Goal: Task Accomplishment & Management: Manage account settings

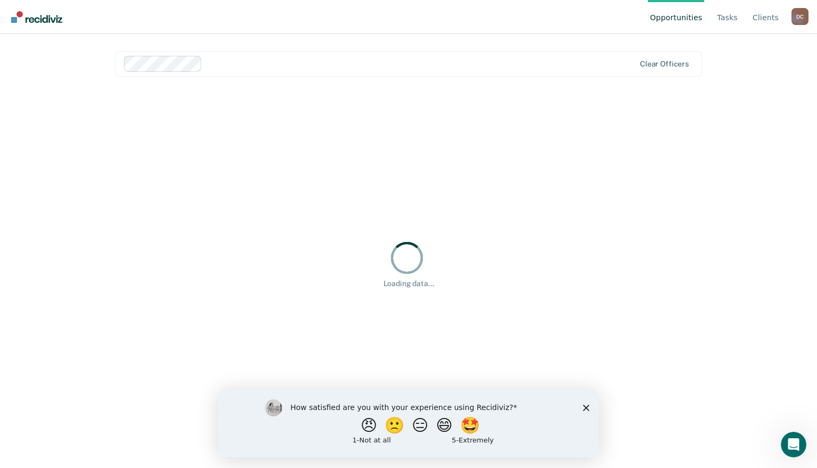
click at [585, 407] on polygon "Close survey" at bounding box center [586, 407] width 6 height 6
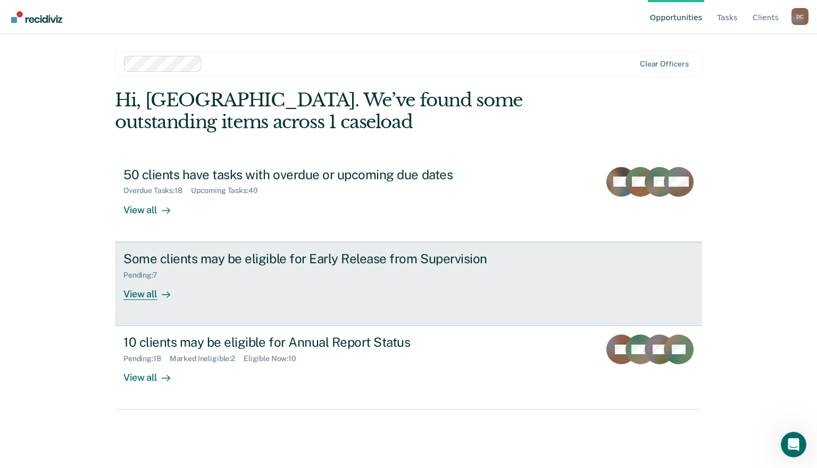
click at [149, 292] on div "View all" at bounding box center [153, 289] width 60 height 21
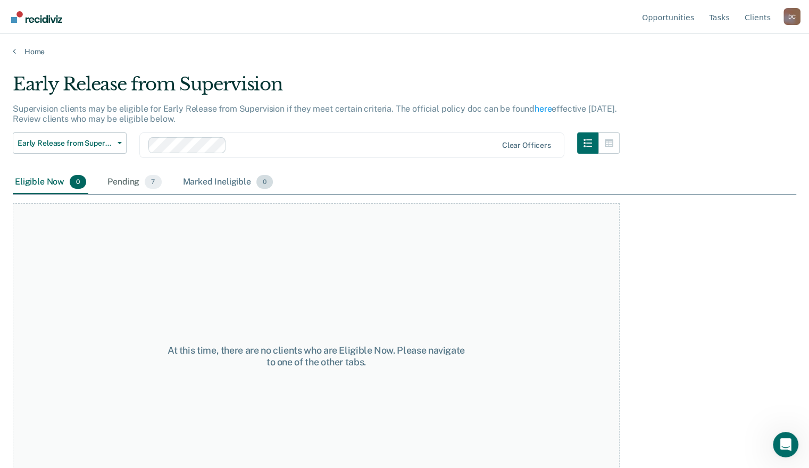
click at [238, 182] on div "Marked Ineligible 0" at bounding box center [228, 182] width 95 height 23
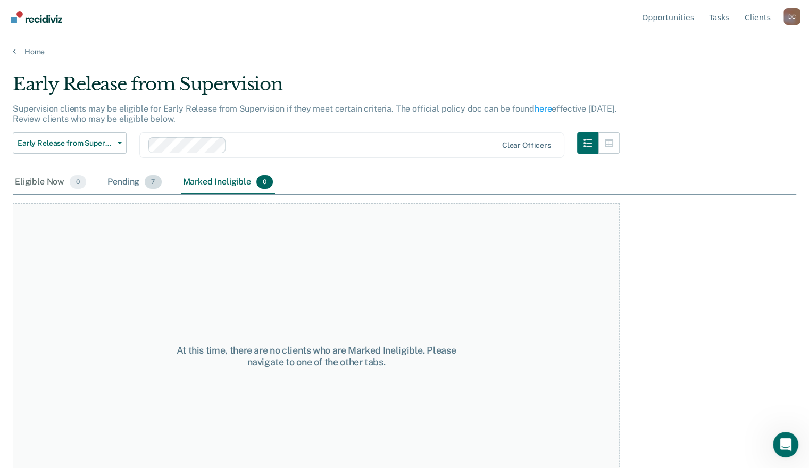
click at [135, 179] on div "Pending 7" at bounding box center [134, 182] width 58 height 23
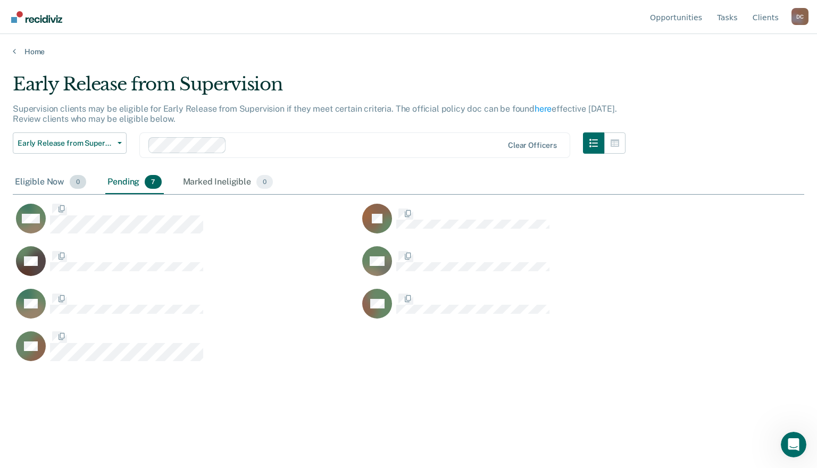
scroll to position [306, 783]
click at [51, 179] on div "Eligible Now 0" at bounding box center [51, 182] width 76 height 23
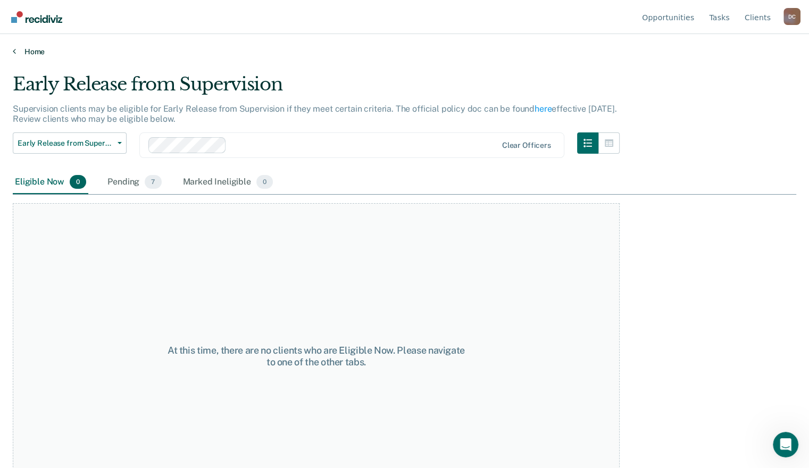
click at [18, 51] on link "Home" at bounding box center [404, 52] width 783 height 10
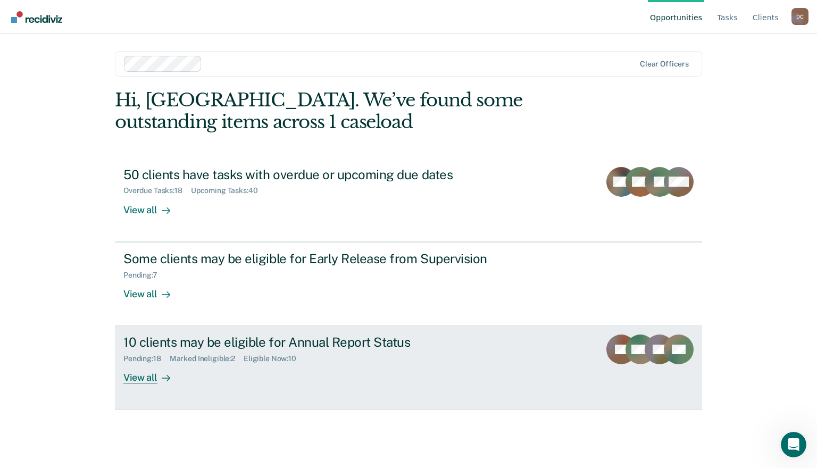
click at [155, 381] on div "View all" at bounding box center [153, 373] width 60 height 21
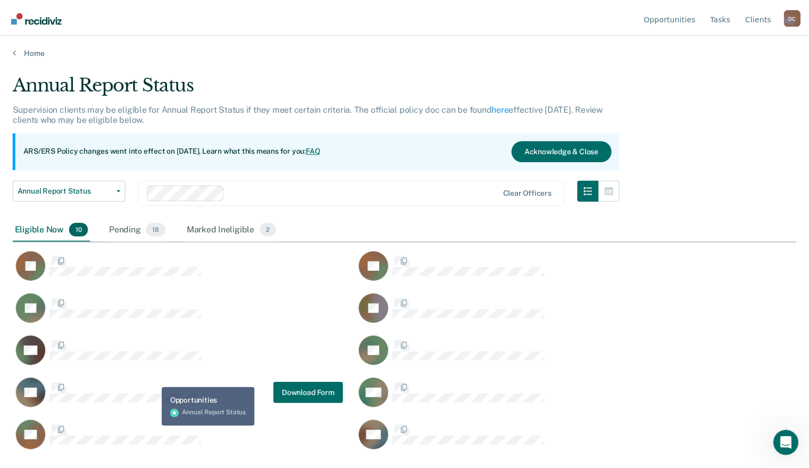
scroll to position [306, 783]
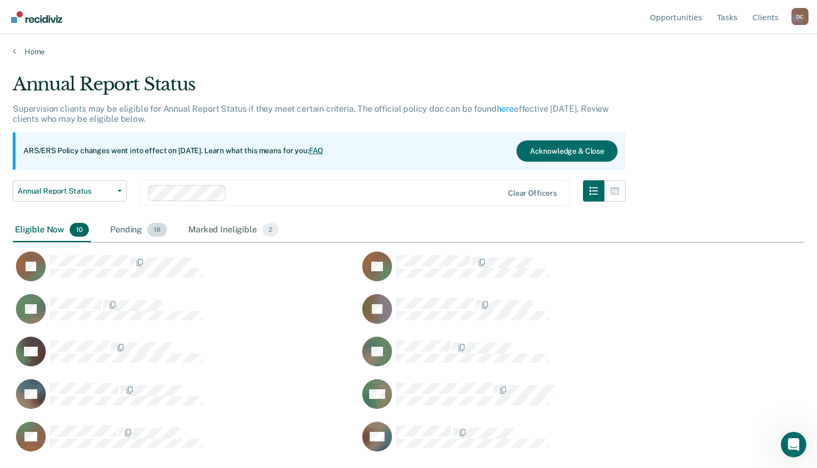
click at [124, 228] on div "Pending 18" at bounding box center [138, 230] width 61 height 23
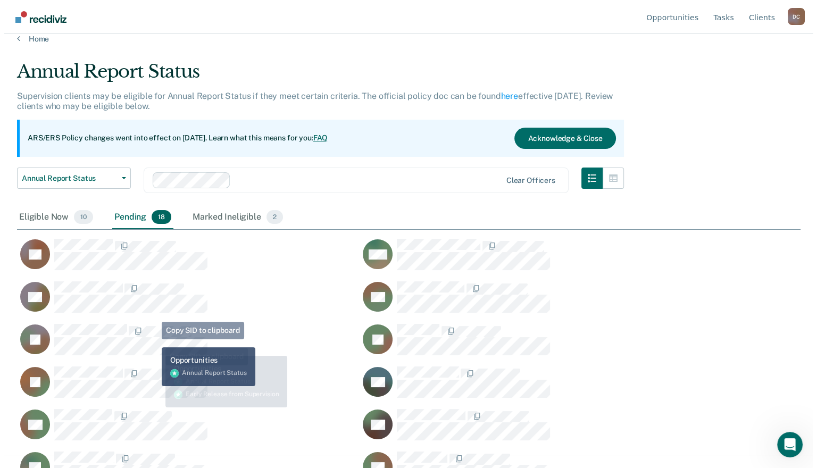
scroll to position [0, 0]
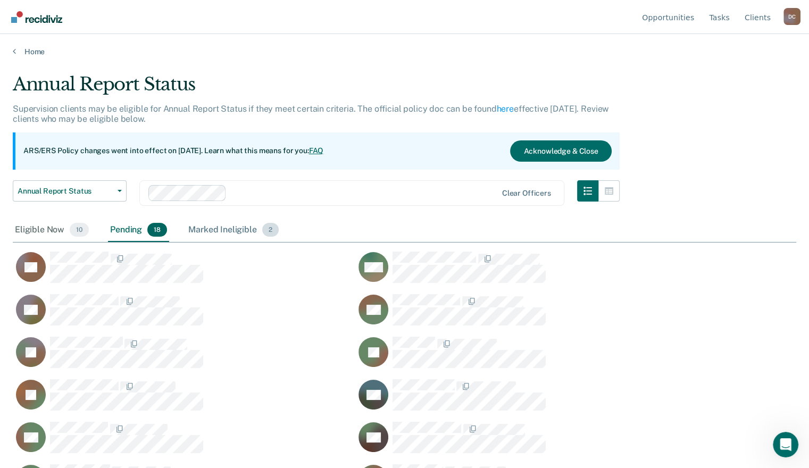
click at [240, 232] on div "Marked Ineligible 2" at bounding box center [233, 230] width 95 height 23
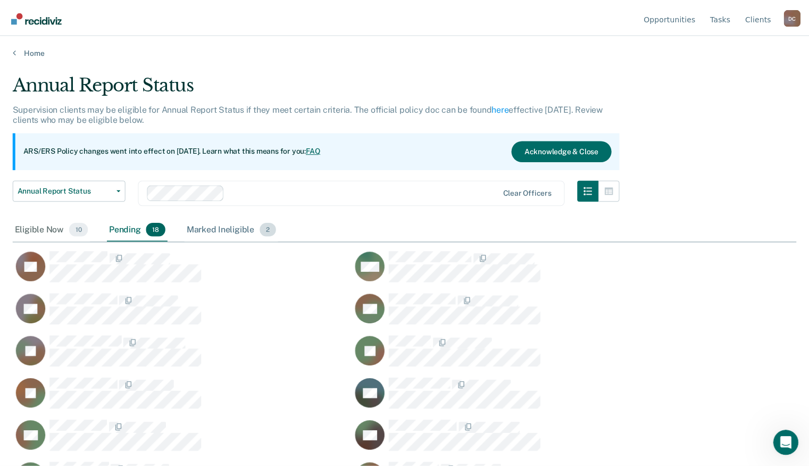
scroll to position [306, 783]
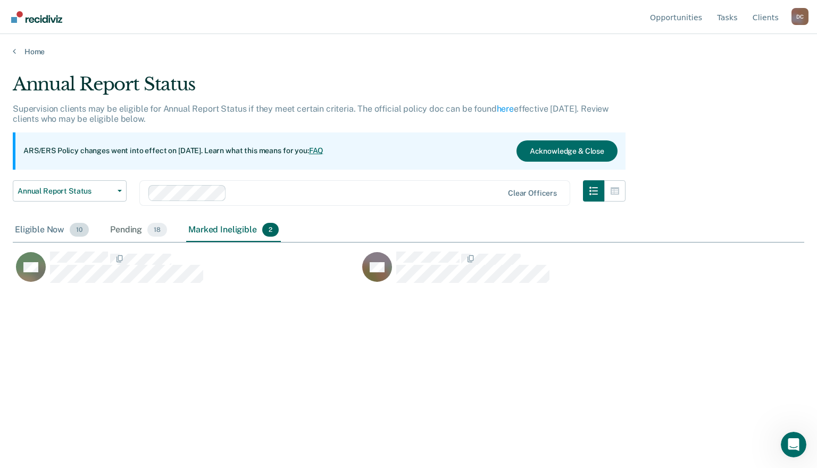
click at [60, 234] on div "Eligible Now 10" at bounding box center [52, 230] width 78 height 23
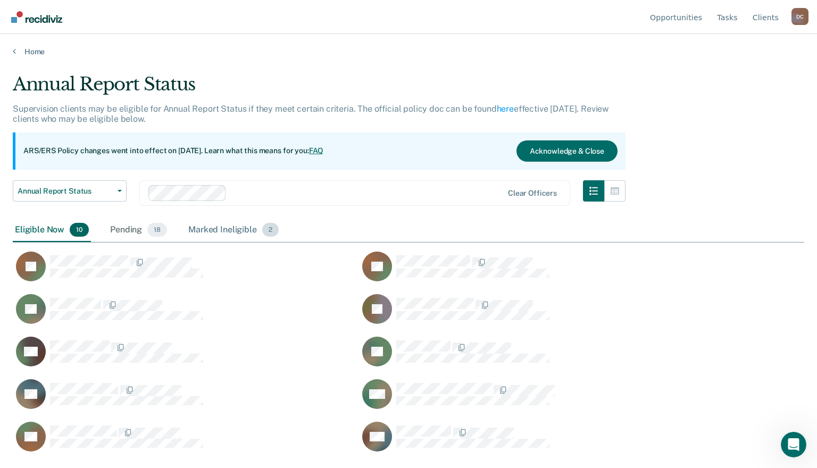
click at [212, 236] on div "Marked Ineligible 2" at bounding box center [233, 230] width 95 height 23
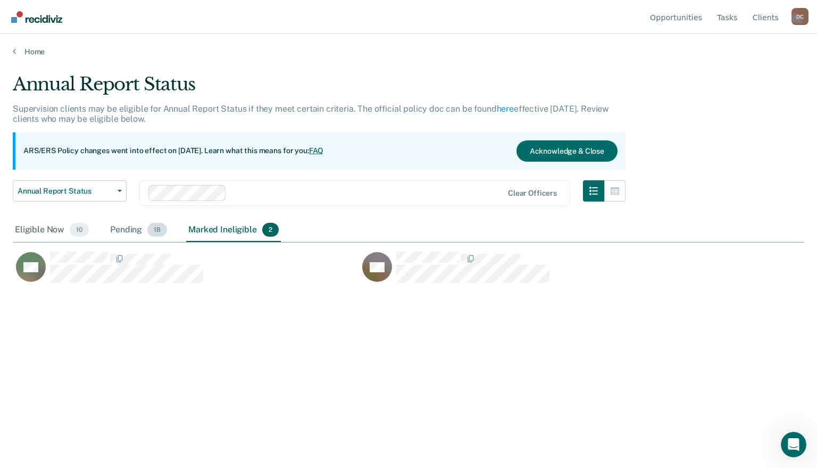
click at [134, 227] on div "Pending 18" at bounding box center [138, 230] width 61 height 23
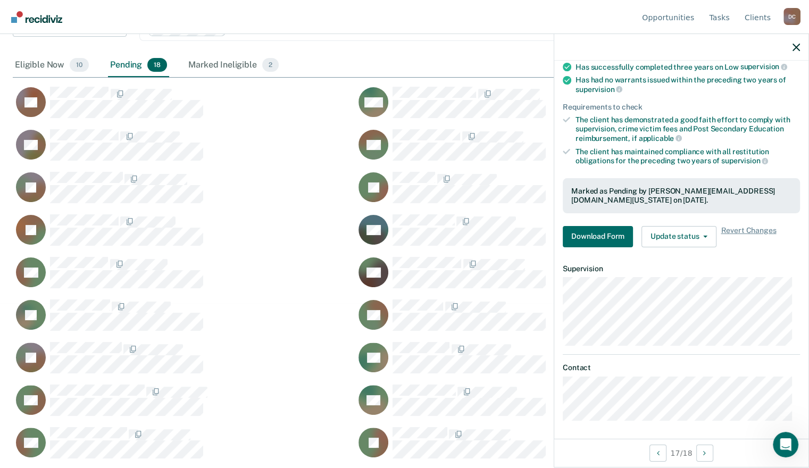
scroll to position [40, 0]
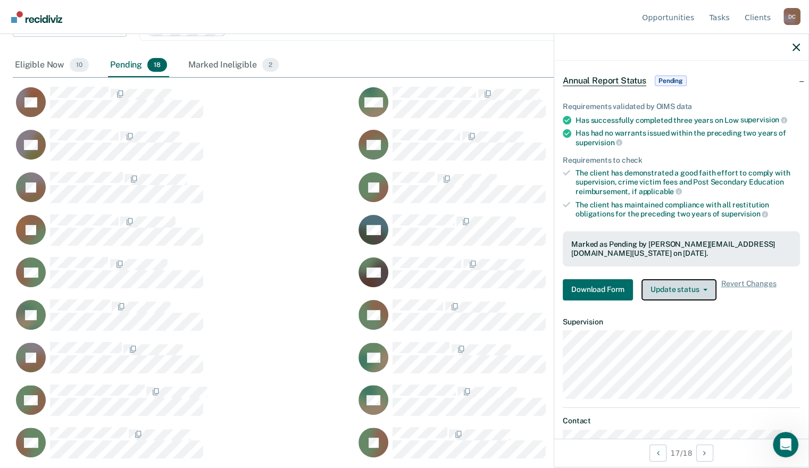
click at [692, 285] on button "Update status" at bounding box center [678, 289] width 75 height 21
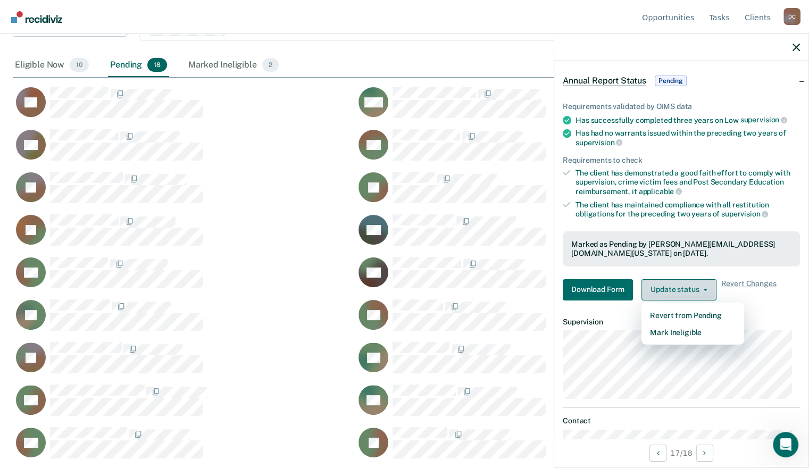
click at [692, 285] on button "Update status" at bounding box center [678, 289] width 75 height 21
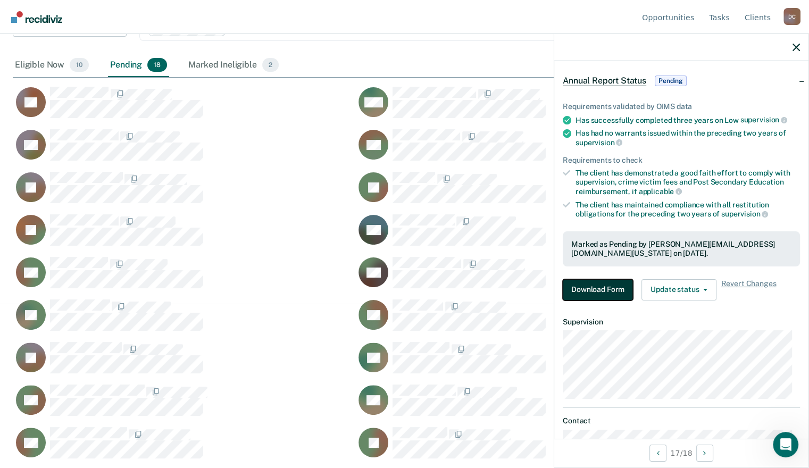
click at [600, 284] on button "Download Form" at bounding box center [598, 289] width 70 height 21
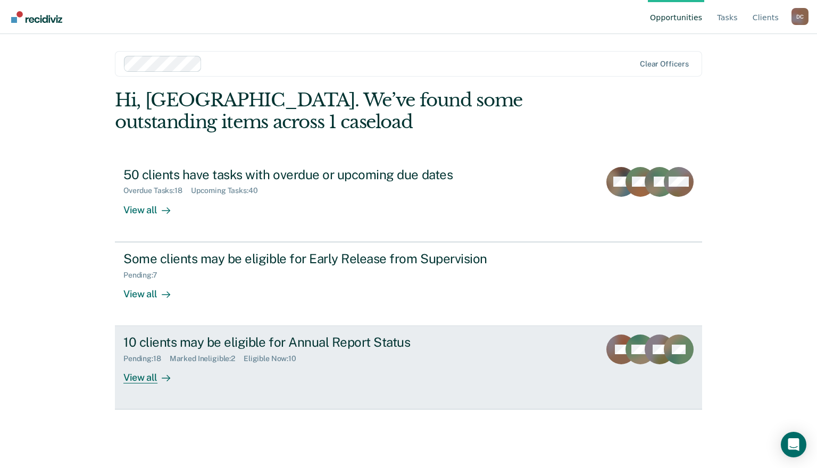
click at [155, 387] on link "10 clients may be eligible for Annual Report Status Pending : 18 Marked Ineligi…" at bounding box center [408, 367] width 587 height 83
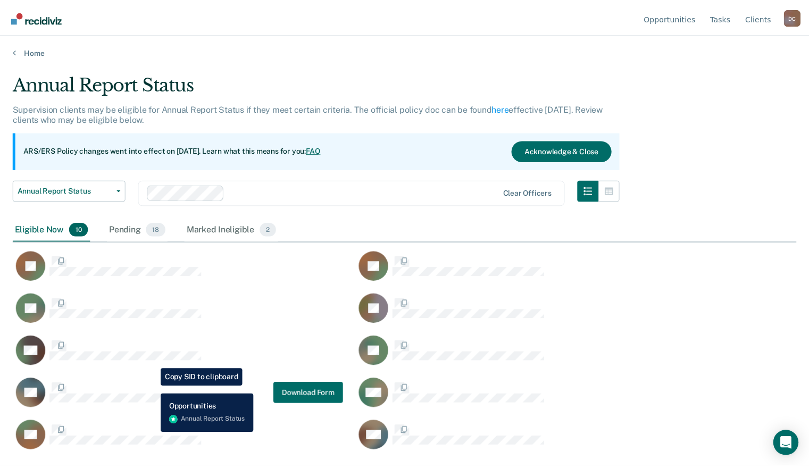
scroll to position [306, 783]
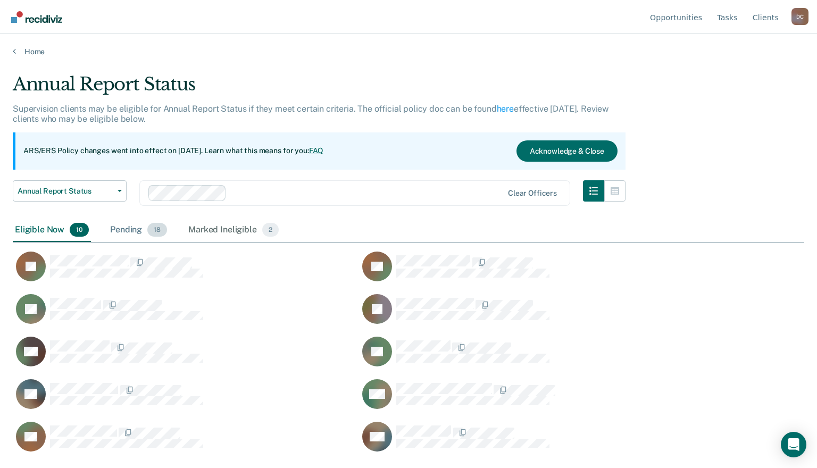
click at [126, 234] on div "Pending 18" at bounding box center [138, 230] width 61 height 23
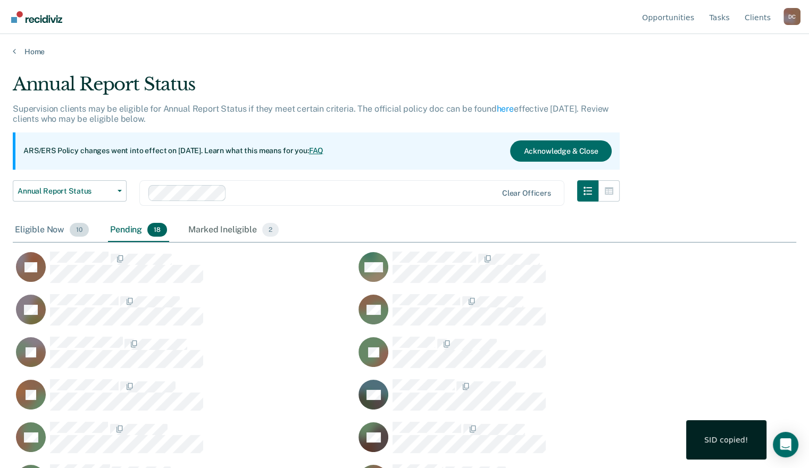
click at [32, 228] on div "Eligible Now 10" at bounding box center [52, 230] width 78 height 23
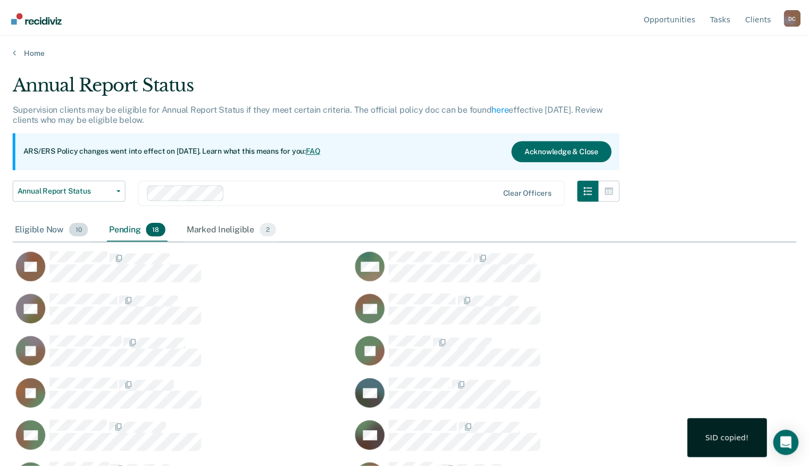
scroll to position [306, 783]
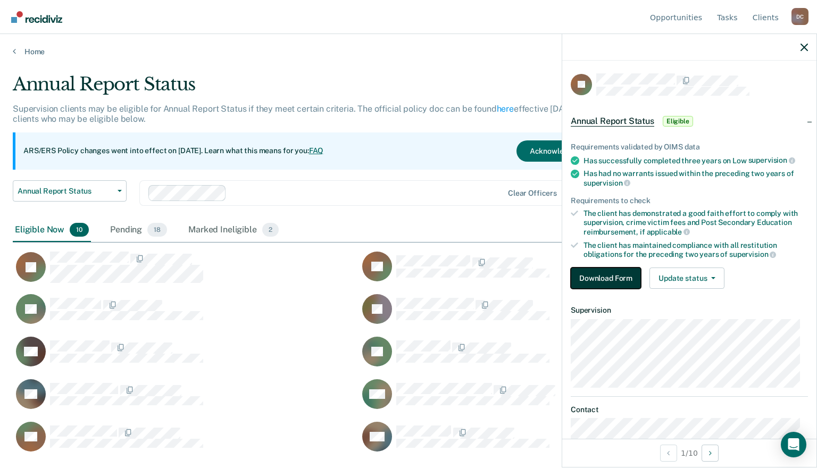
click at [613, 278] on button "Download Form" at bounding box center [606, 277] width 70 height 21
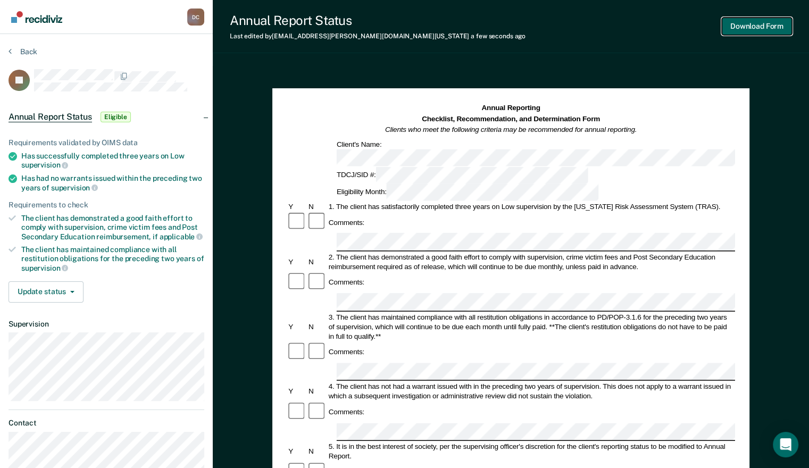
click at [760, 30] on button "Download Form" at bounding box center [757, 27] width 70 height 18
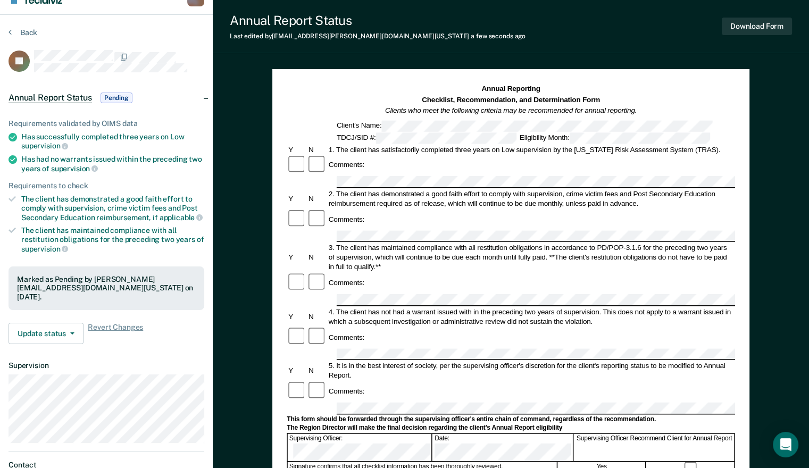
scroll to position [53, 0]
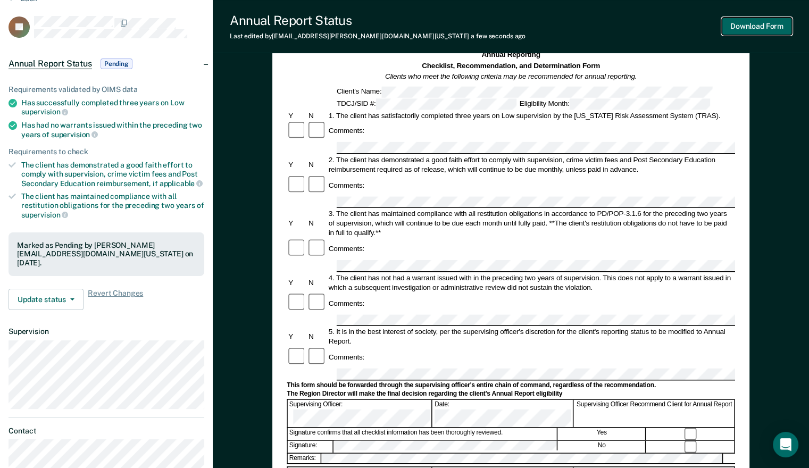
click at [736, 23] on button "Download Form" at bounding box center [757, 27] width 70 height 18
click at [758, 49] on div "Annual Report Status Last edited by [PERSON_NAME][EMAIL_ADDRESS][DOMAIN_NAME][U…" at bounding box center [511, 26] width 596 height 53
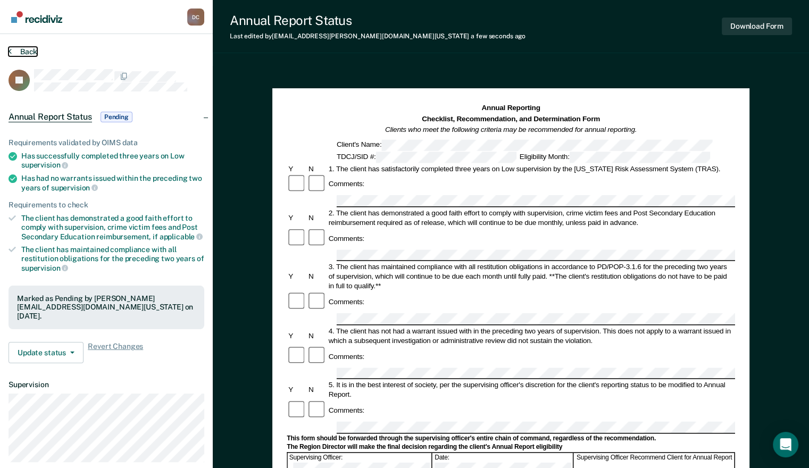
click at [34, 53] on button "Back" at bounding box center [23, 52] width 29 height 10
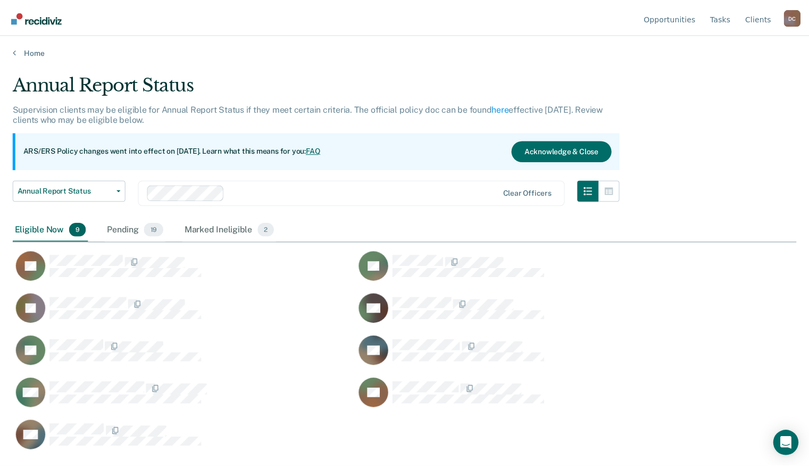
scroll to position [306, 783]
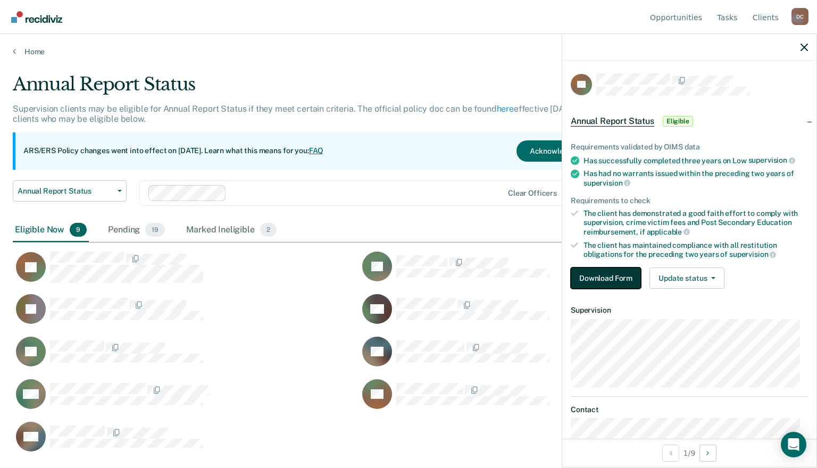
click at [615, 275] on button "Download Form" at bounding box center [606, 277] width 70 height 21
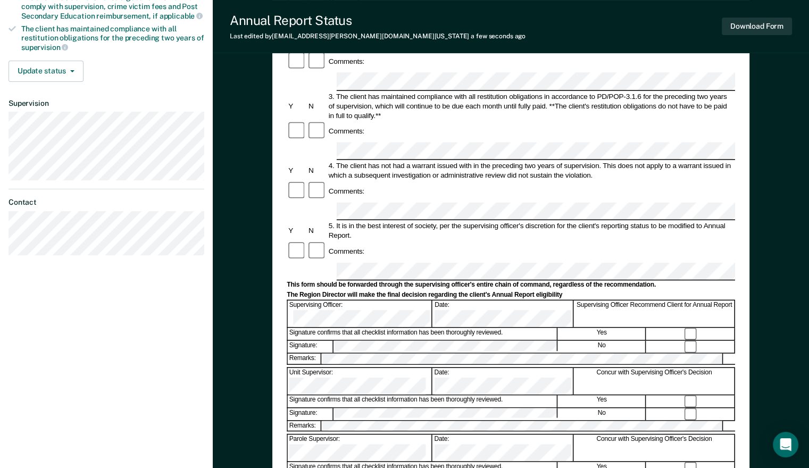
scroll to position [223, 0]
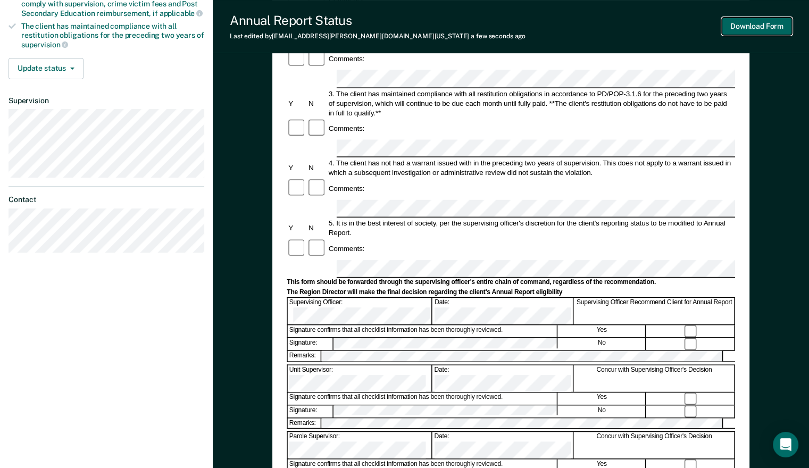
click at [747, 29] on button "Download Form" at bounding box center [757, 27] width 70 height 18
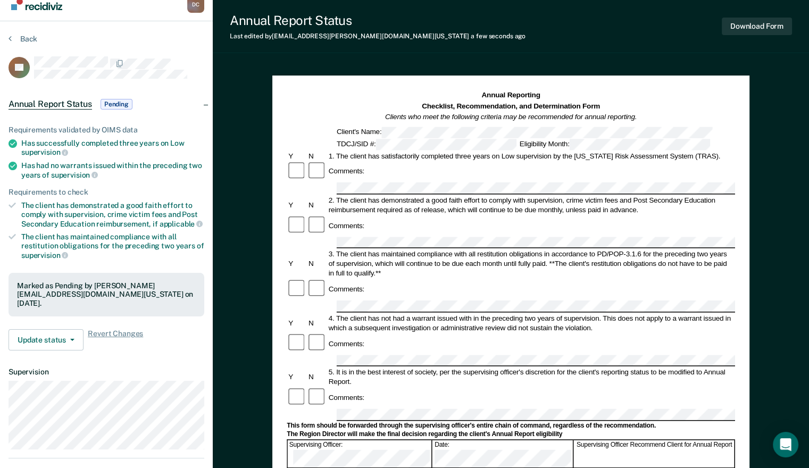
scroll to position [11, 0]
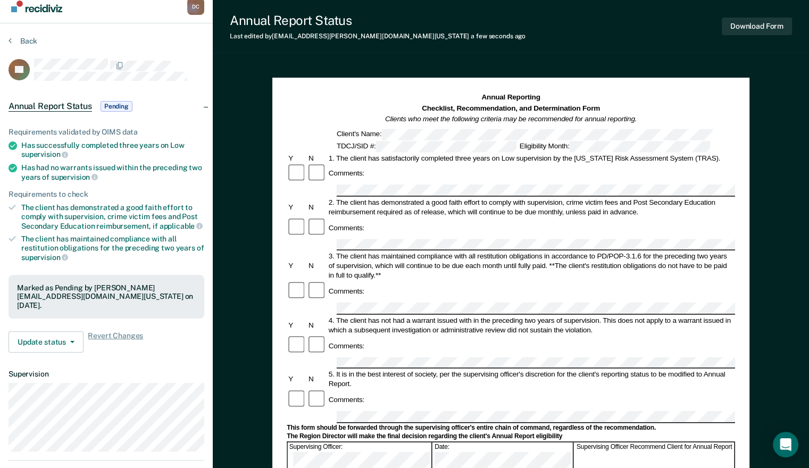
drag, startPoint x: 269, startPoint y: 86, endPoint x: 221, endPoint y: 56, distance: 56.7
click at [269, 86] on div "Annual Reporting Checklist, Recommendation, and Determination Form Clients who …" at bounding box center [511, 418] width 596 height 727
click at [22, 40] on button "Back" at bounding box center [23, 41] width 29 height 10
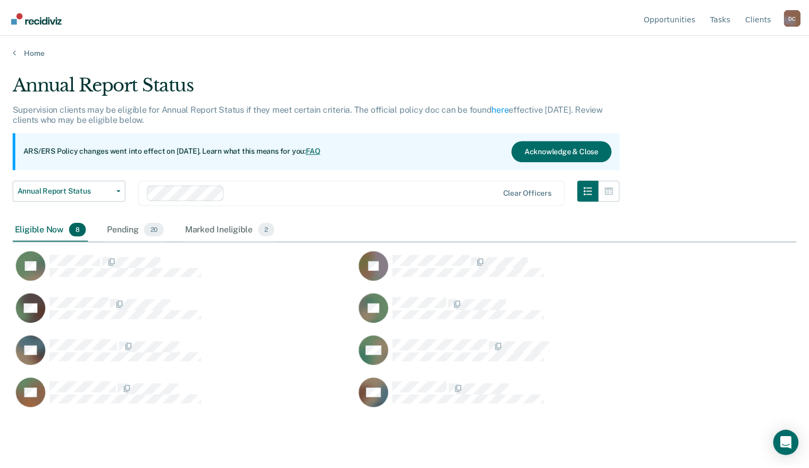
scroll to position [306, 783]
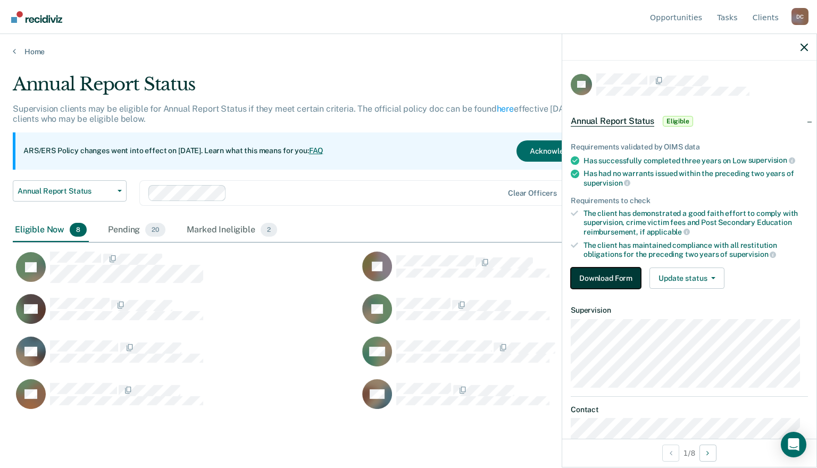
click at [590, 273] on button "Download Form" at bounding box center [606, 277] width 70 height 21
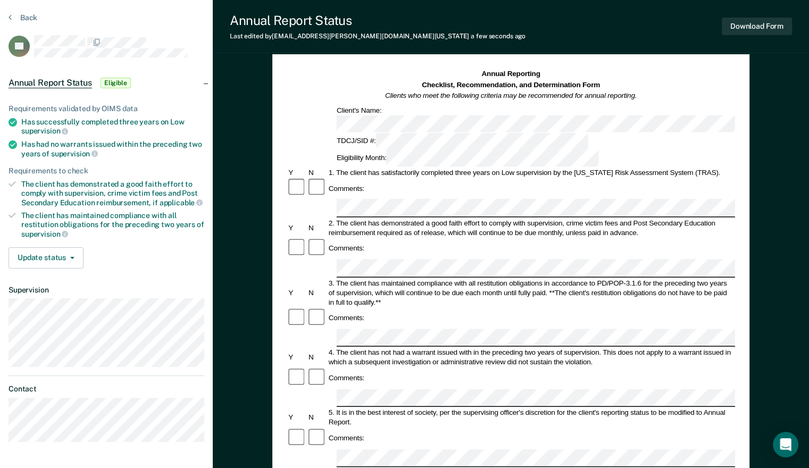
scroll to position [6, 0]
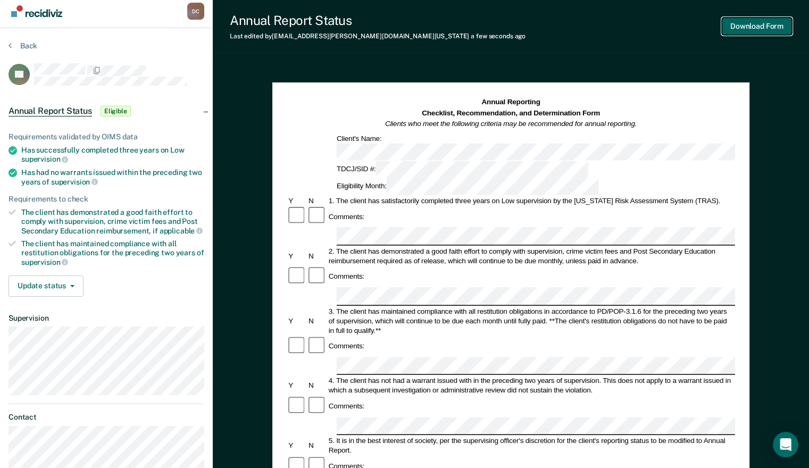
click at [755, 30] on button "Download Form" at bounding box center [757, 27] width 70 height 18
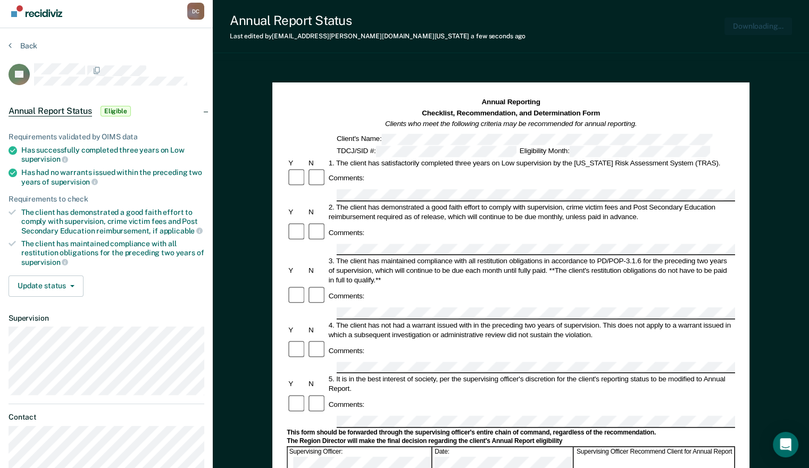
scroll to position [0, 0]
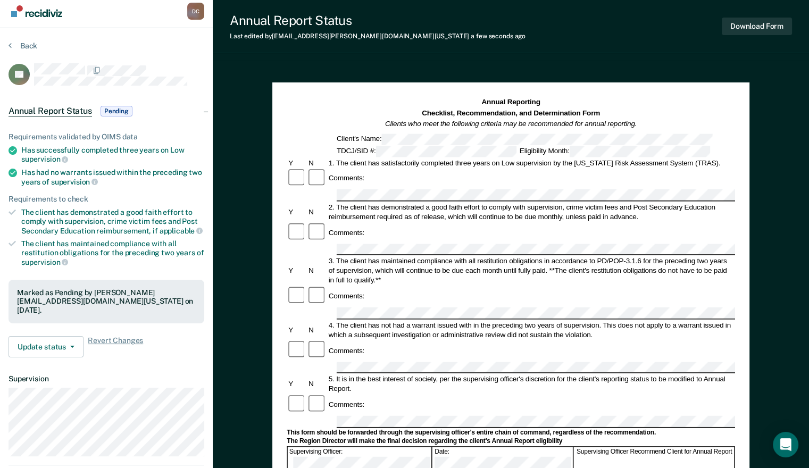
click at [757, 72] on div "Annual Reporting Checklist, Recommendation, and Determination Form Clients who …" at bounding box center [511, 423] width 596 height 727
click at [33, 41] on button "Back" at bounding box center [23, 46] width 29 height 10
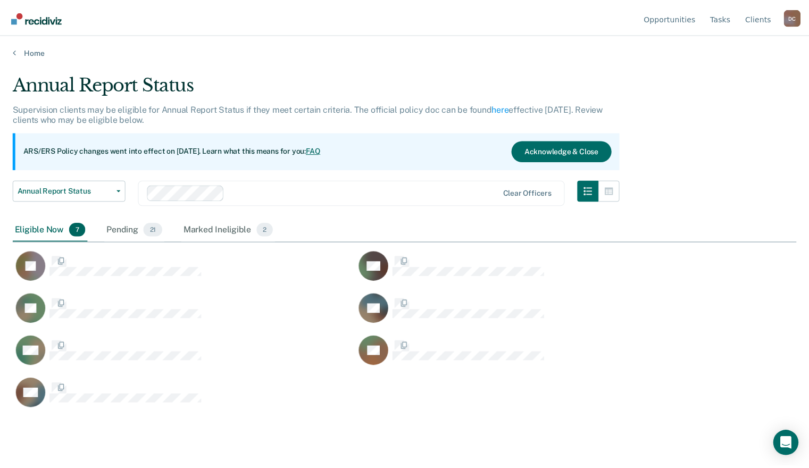
scroll to position [306, 783]
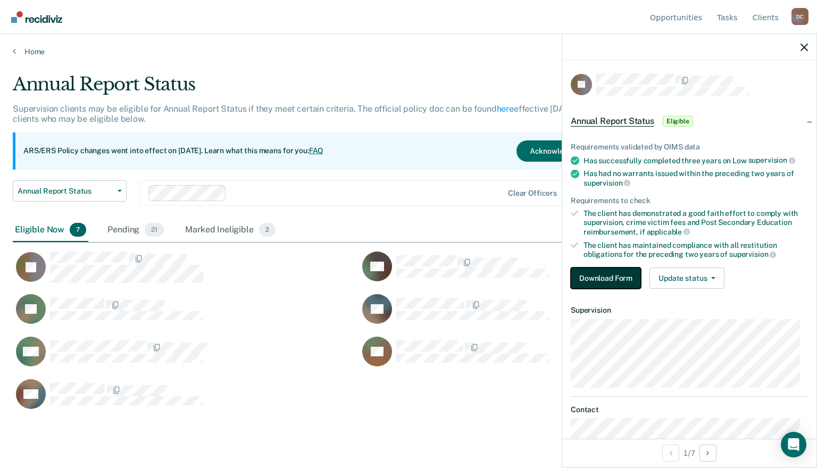
click at [605, 279] on button "Download Form" at bounding box center [606, 277] width 70 height 21
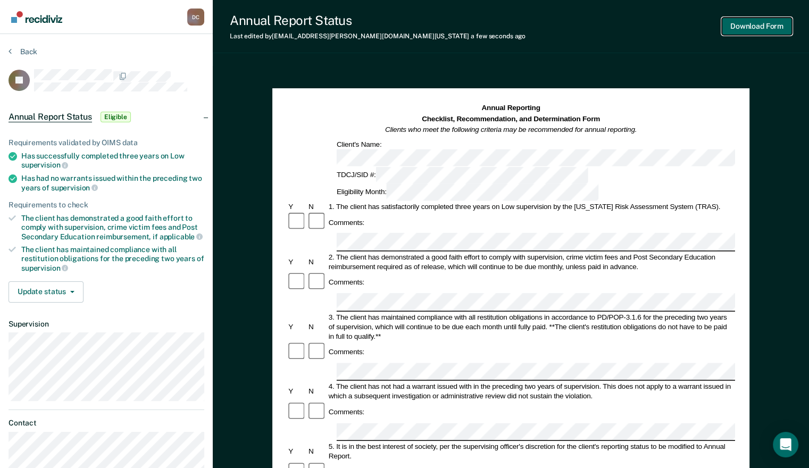
click at [756, 24] on button "Download Form" at bounding box center [757, 27] width 70 height 18
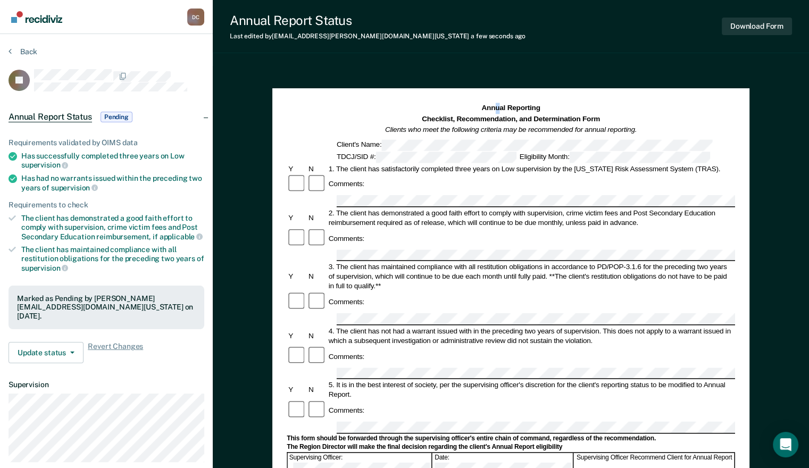
click at [421, 70] on div "Annual Reporting Checklist, Recommendation, and Determination Form Clients who …" at bounding box center [511, 429] width 596 height 727
click at [15, 49] on button "Back" at bounding box center [23, 52] width 29 height 10
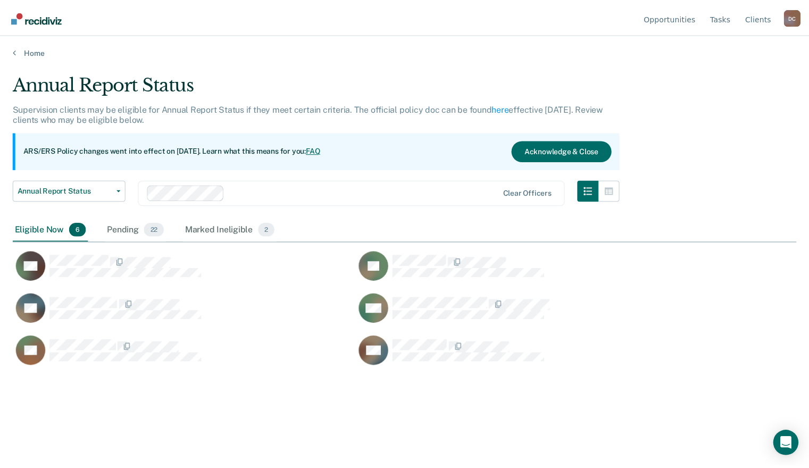
scroll to position [306, 783]
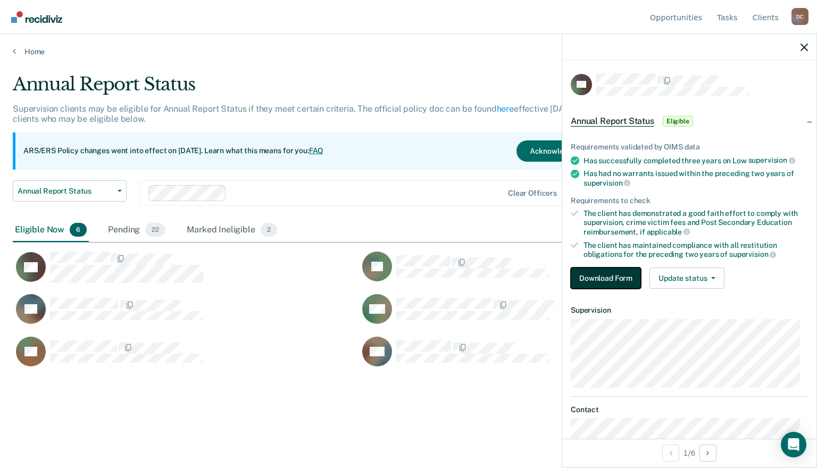
click at [599, 275] on button "Download Form" at bounding box center [606, 277] width 70 height 21
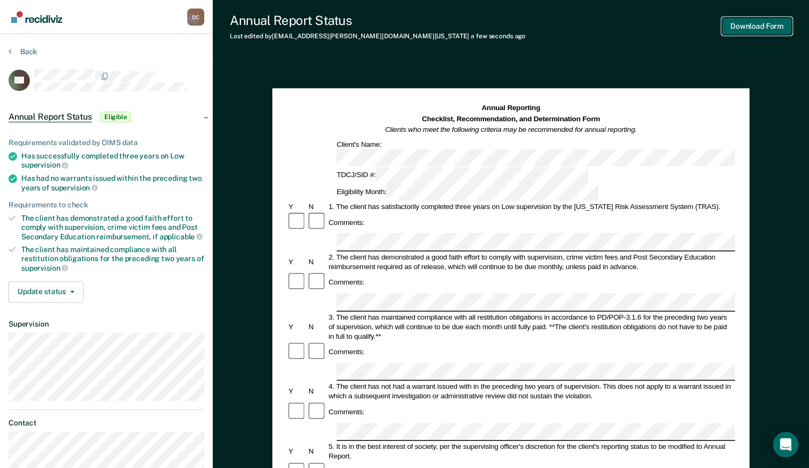
click at [736, 25] on button "Download Form" at bounding box center [757, 27] width 70 height 18
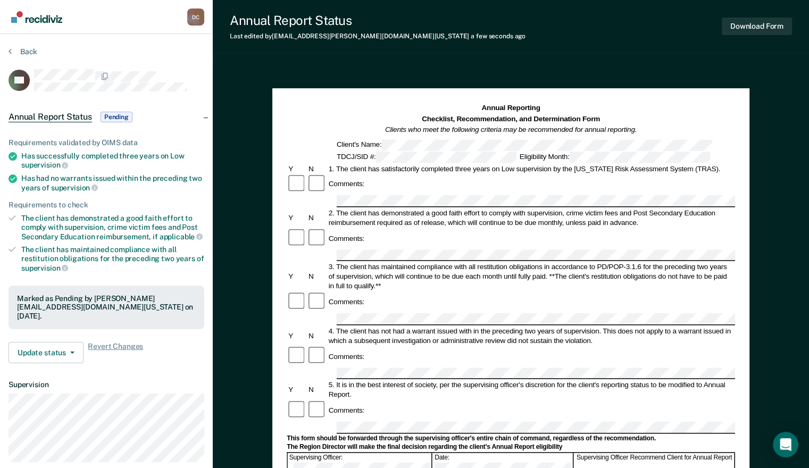
drag, startPoint x: 758, startPoint y: 88, endPoint x: 751, endPoint y: 87, distance: 7.5
click at [758, 88] on div "Annual Reporting Checklist, Recommendation, and Determination Form Clients who …" at bounding box center [511, 429] width 596 height 727
click at [34, 52] on button "Back" at bounding box center [23, 52] width 29 height 10
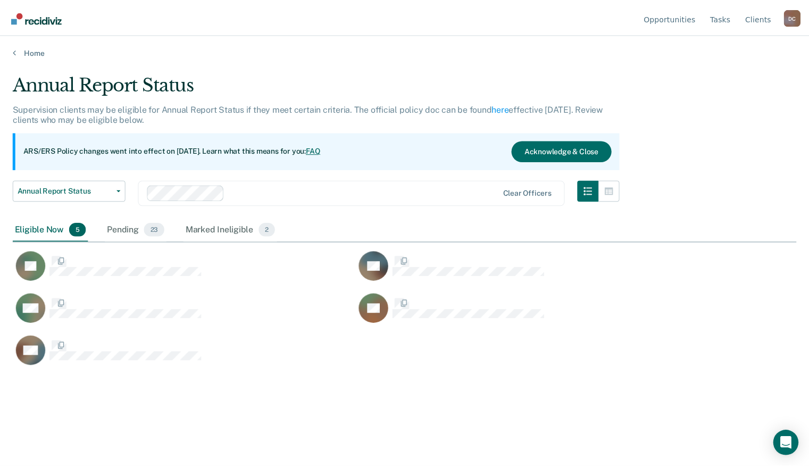
scroll to position [306, 783]
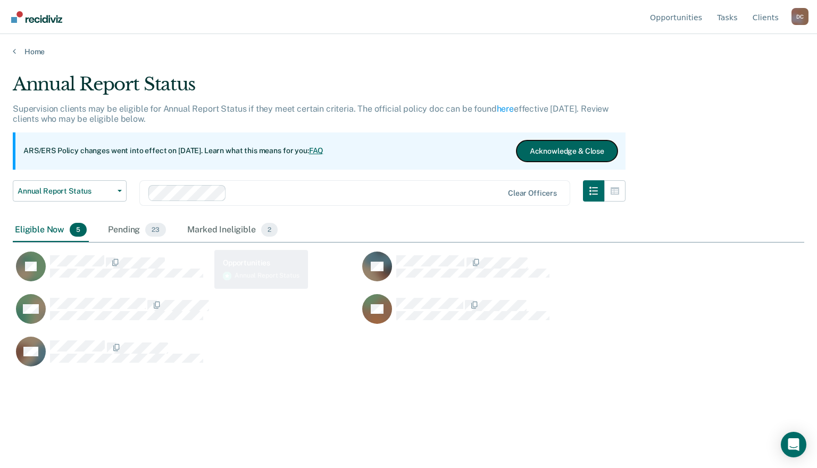
click at [566, 150] on button "Acknowledge & Close" at bounding box center [566, 150] width 101 height 21
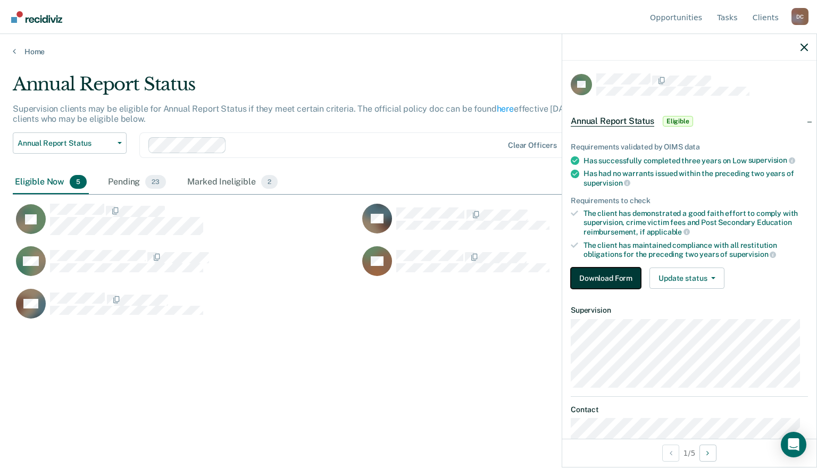
click at [615, 271] on button "Download Form" at bounding box center [606, 277] width 70 height 21
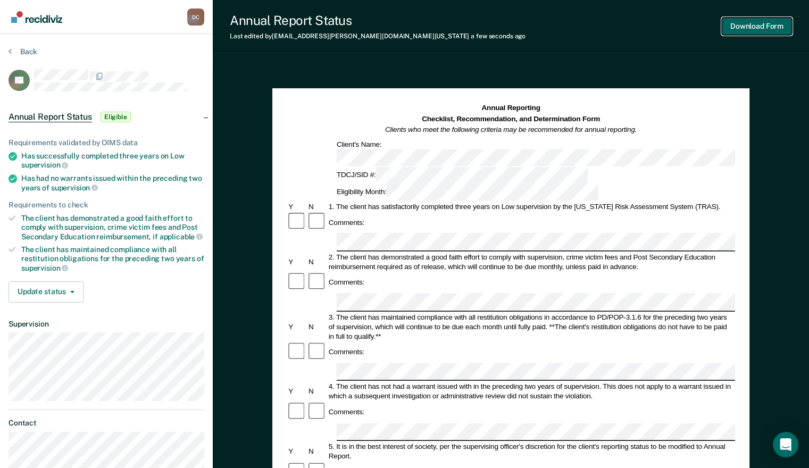
click at [758, 28] on button "Download Form" at bounding box center [757, 27] width 70 height 18
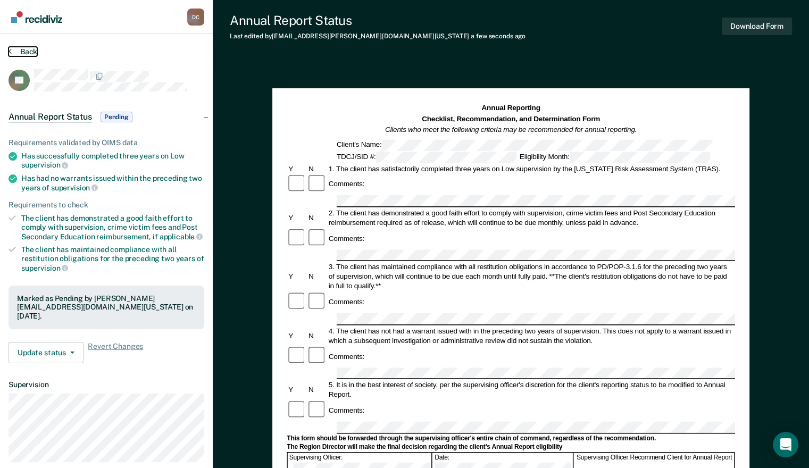
click at [20, 50] on button "Back" at bounding box center [23, 52] width 29 height 10
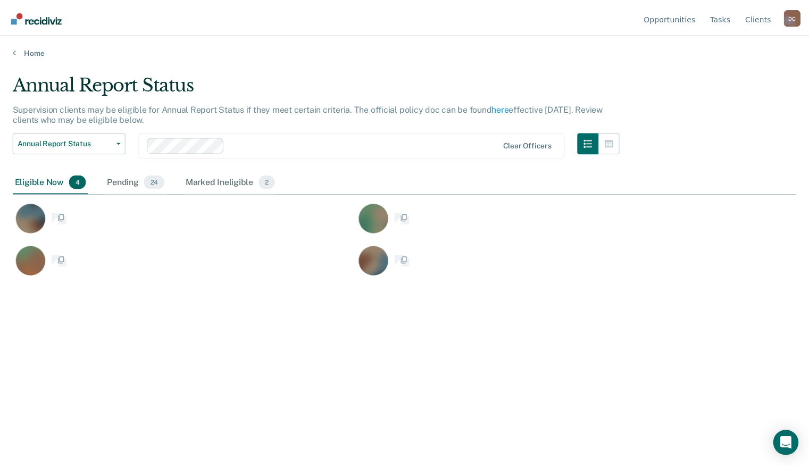
scroll to position [306, 783]
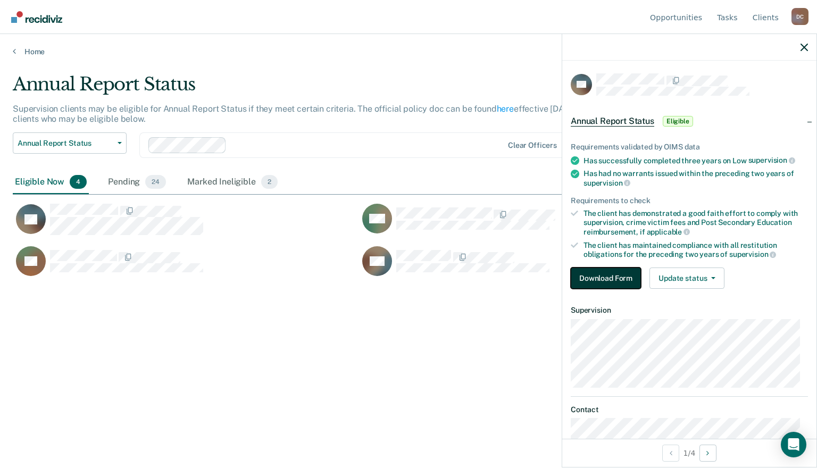
click at [608, 271] on button "Download Form" at bounding box center [606, 277] width 70 height 21
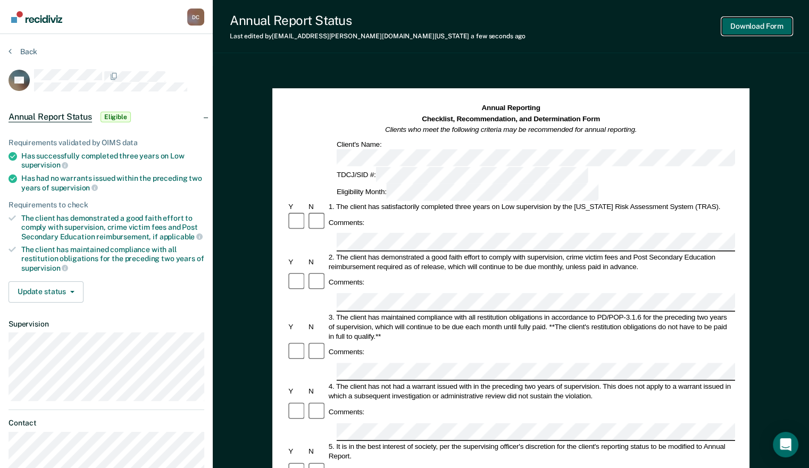
click at [755, 26] on button "Download Form" at bounding box center [757, 27] width 70 height 18
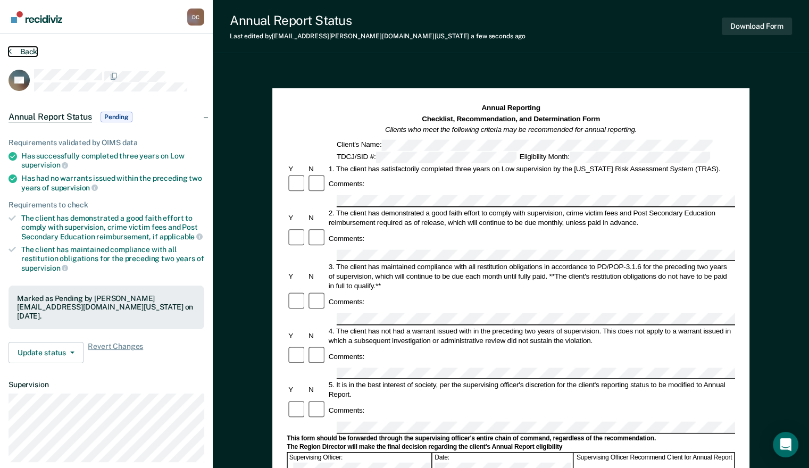
click at [29, 48] on button "Back" at bounding box center [23, 52] width 29 height 10
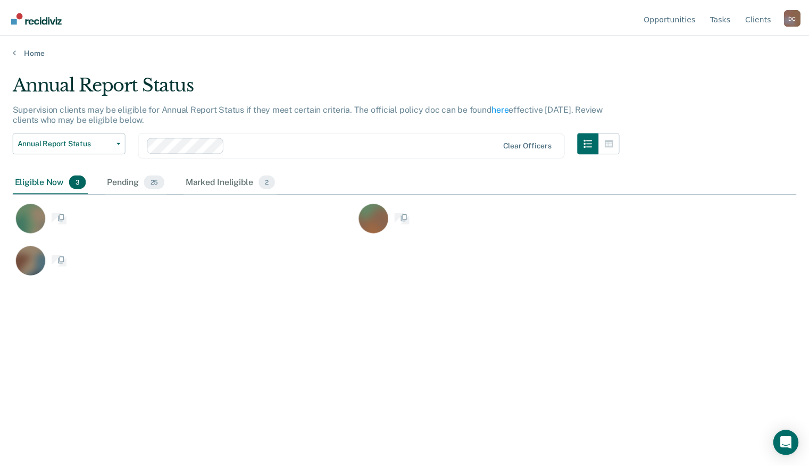
scroll to position [306, 783]
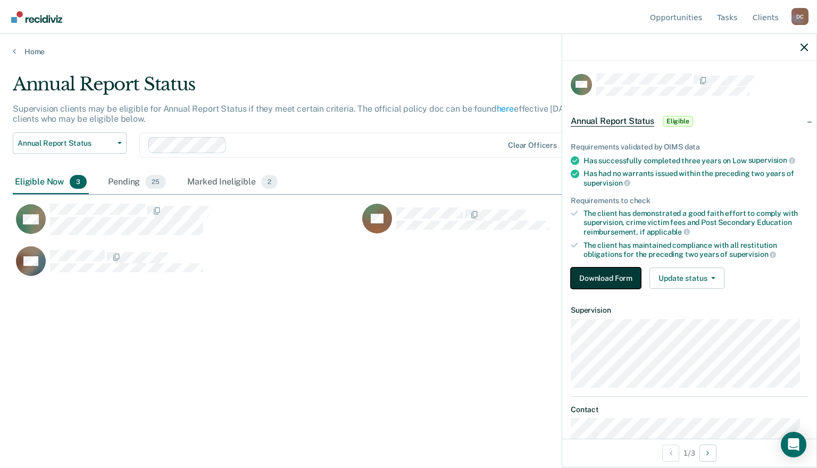
click at [610, 279] on button "Download Form" at bounding box center [606, 277] width 70 height 21
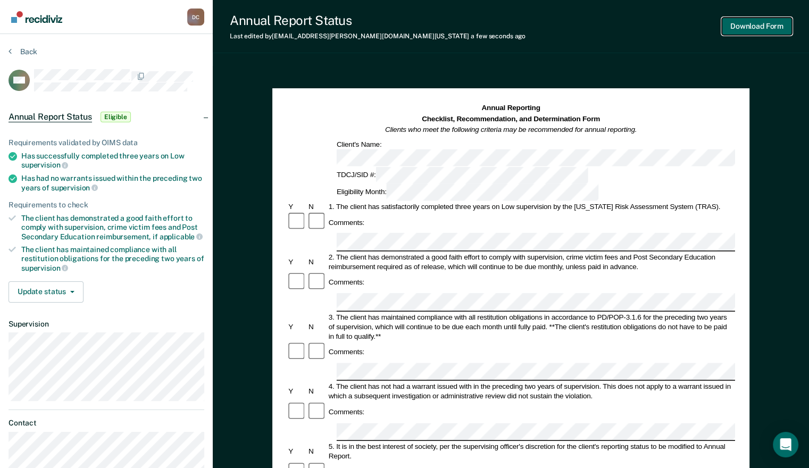
click at [745, 29] on button "Download Form" at bounding box center [757, 27] width 70 height 18
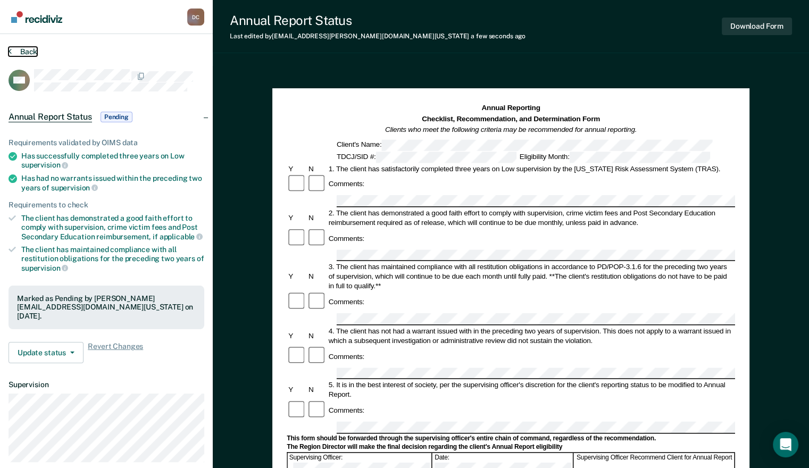
click at [26, 52] on button "Back" at bounding box center [23, 52] width 29 height 10
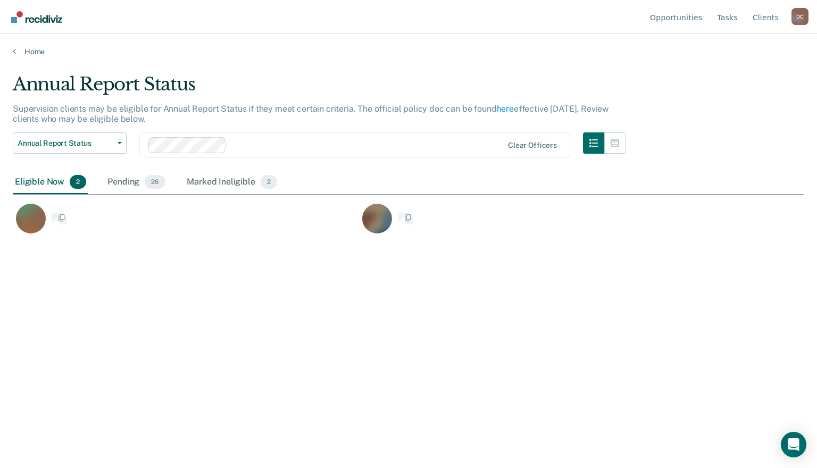
scroll to position [306, 783]
